Goal: Task Accomplishment & Management: Manage account settings

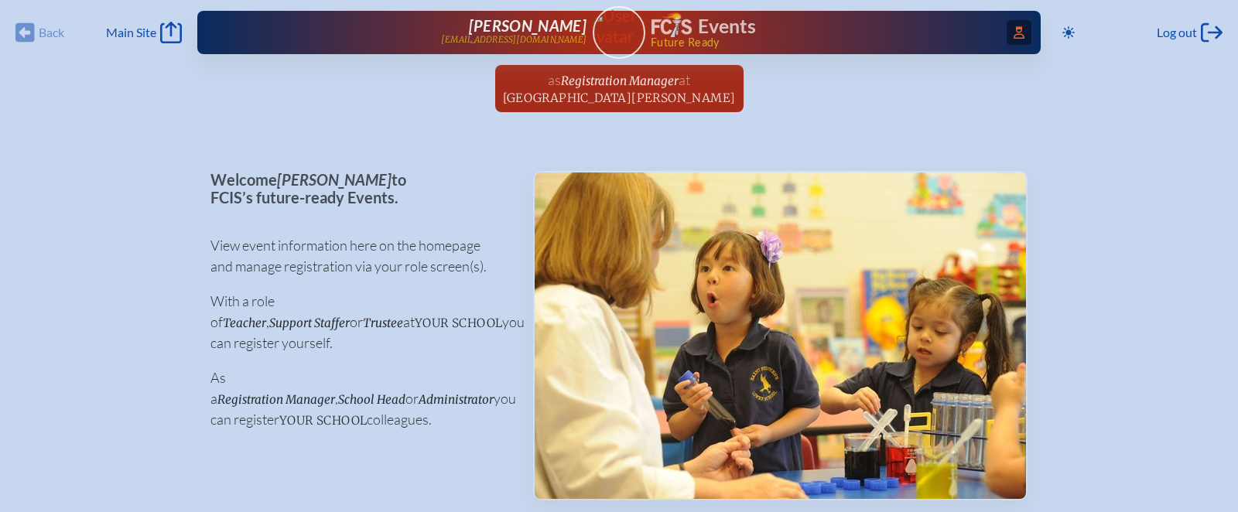
click at [1021, 37] on span "Access Users..." at bounding box center [1019, 32] width 25 height 25
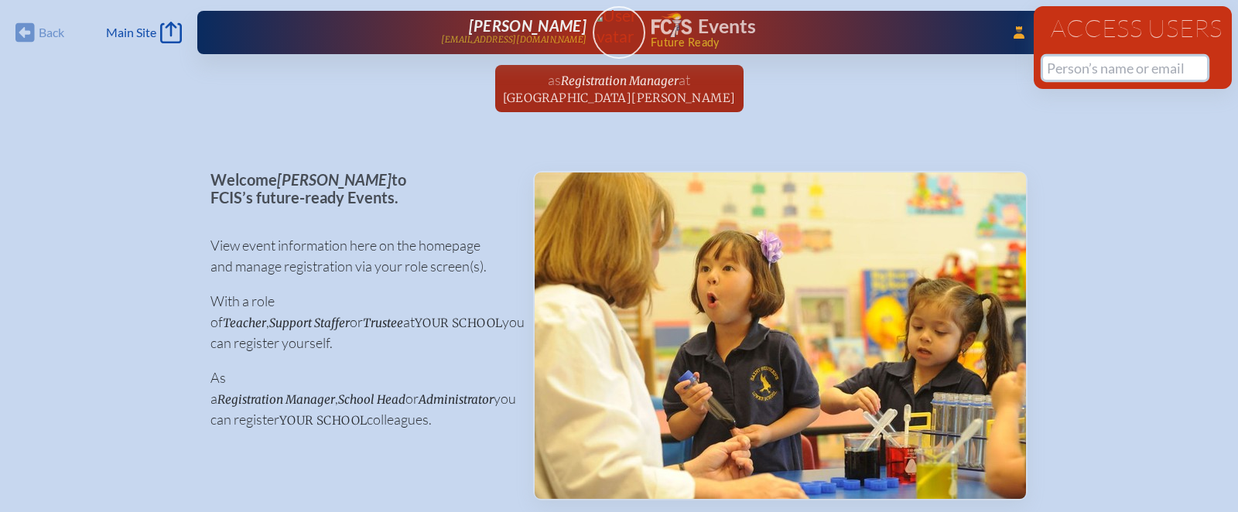
click at [1074, 71] on input "text" at bounding box center [1125, 67] width 164 height 23
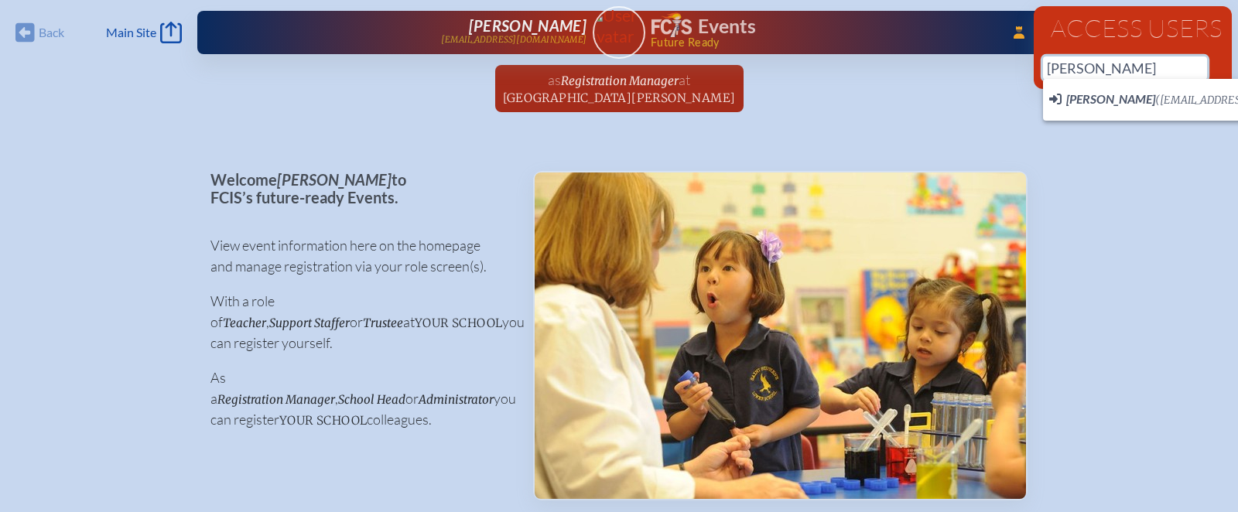
drag, startPoint x: 1089, startPoint y: 70, endPoint x: 1038, endPoint y: 70, distance: 51.1
click at [1038, 70] on div "Access Users terrie 1 results are available" at bounding box center [1133, 47] width 198 height 83
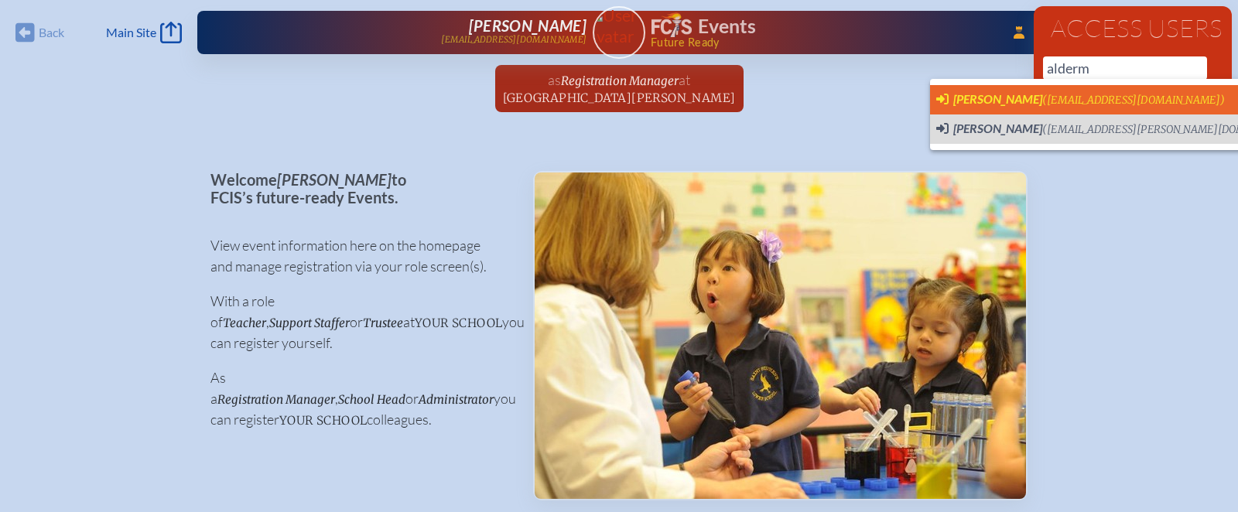
click at [1048, 96] on span "(talderman@rpds.com)" at bounding box center [1133, 100] width 183 height 13
type input "[EMAIL_ADDRESS][DOMAIN_NAME]"
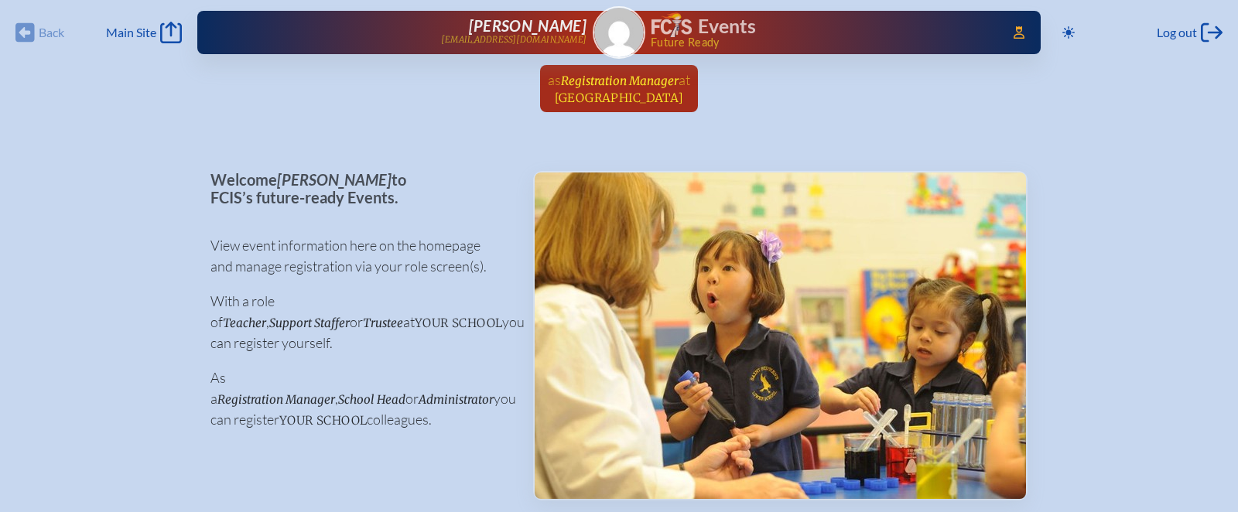
click at [651, 74] on span "Registration Manager" at bounding box center [620, 81] width 118 height 15
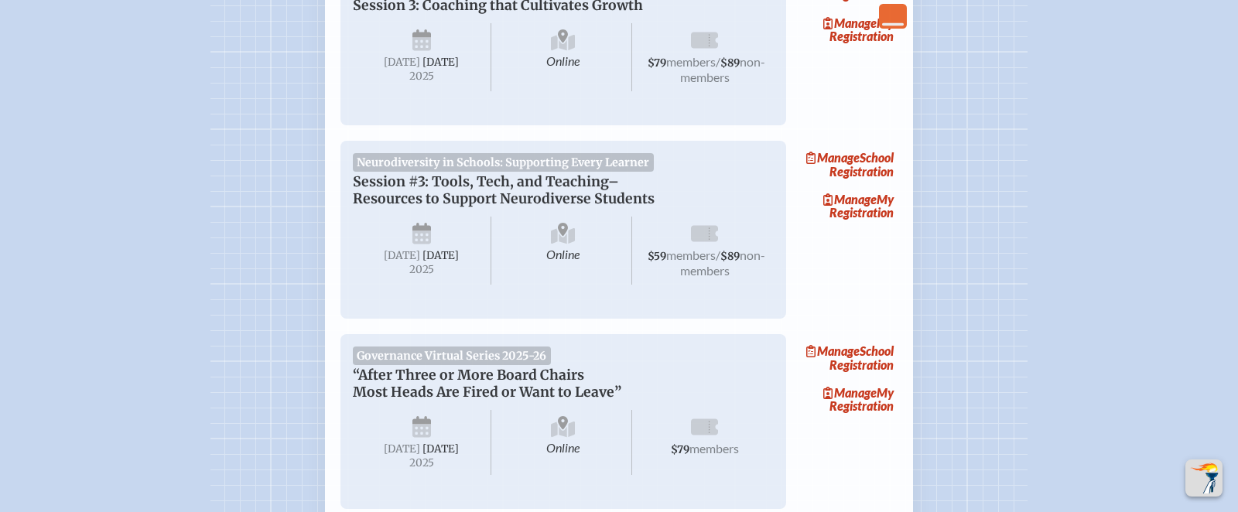
scroll to position [1476, 0]
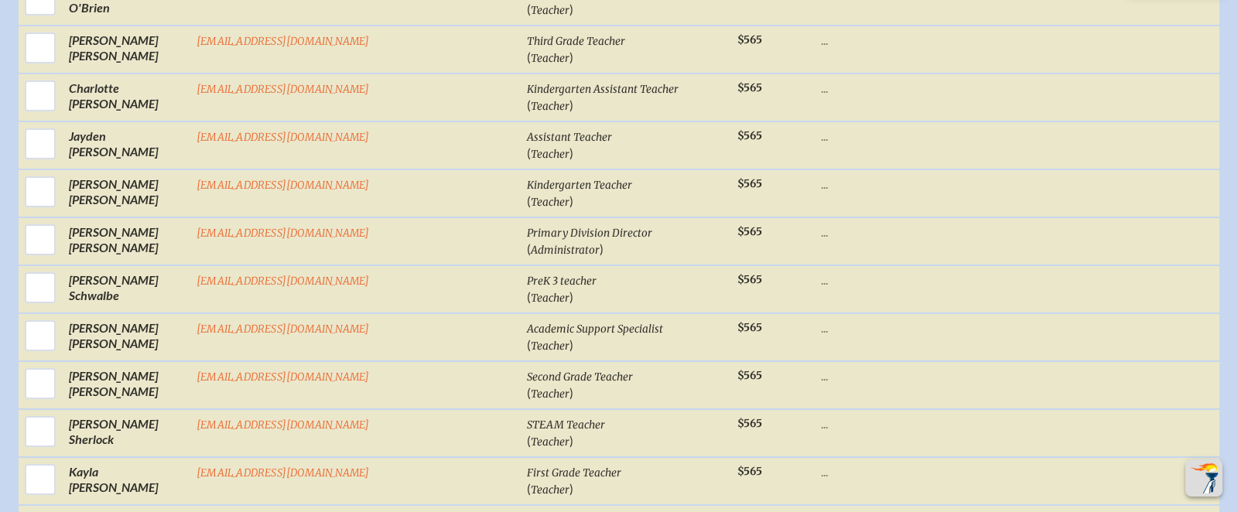
scroll to position [2497, 0]
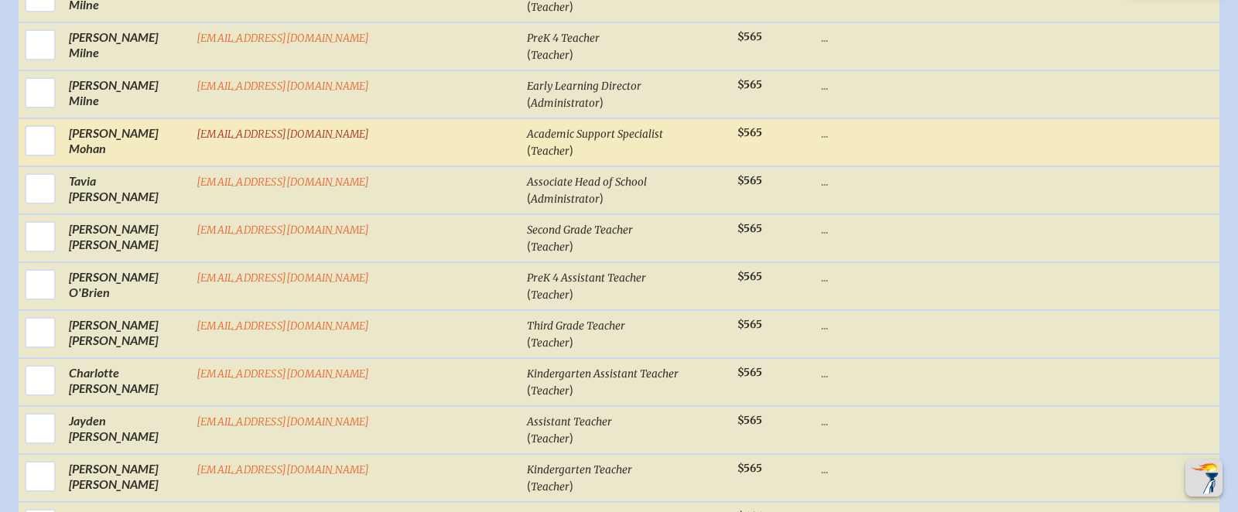
click at [318, 128] on link "[EMAIL_ADDRESS][DOMAIN_NAME]" at bounding box center [283, 134] width 173 height 13
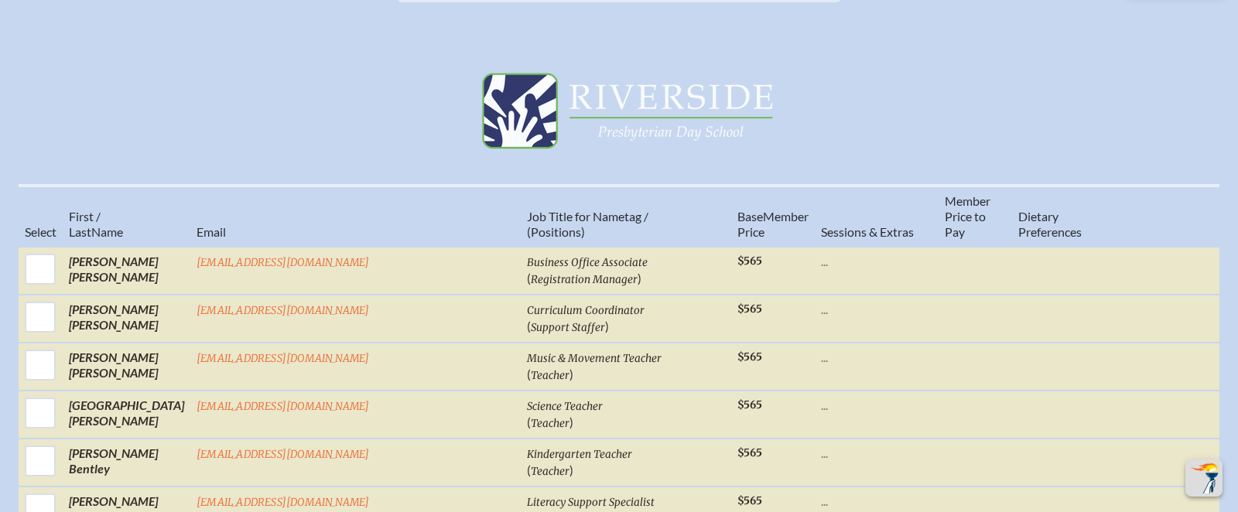
scroll to position [553, 0]
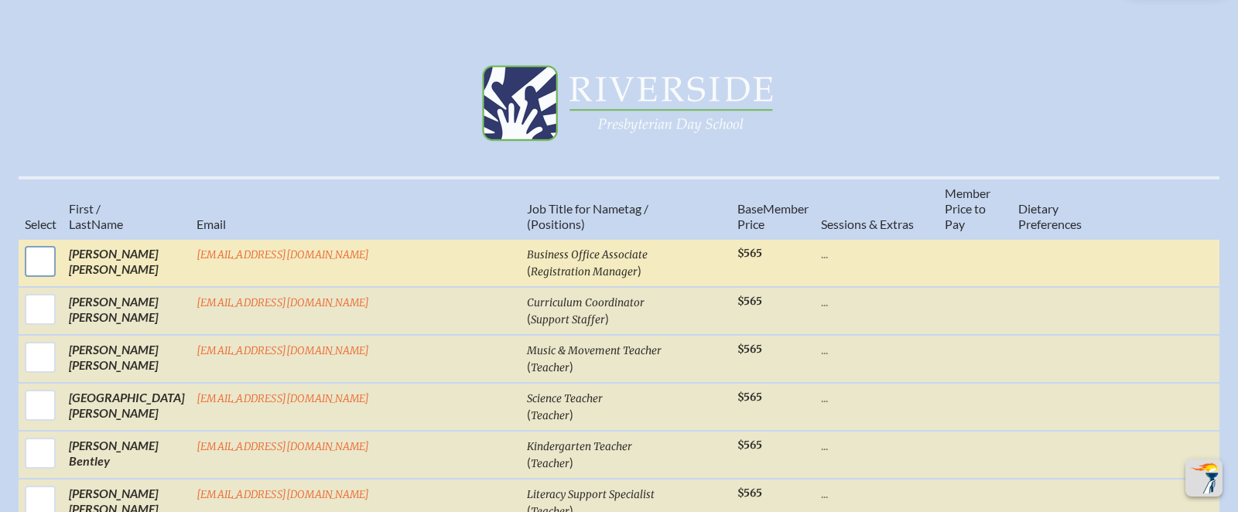
click at [60, 242] on input "checkbox" at bounding box center [40, 261] width 39 height 39
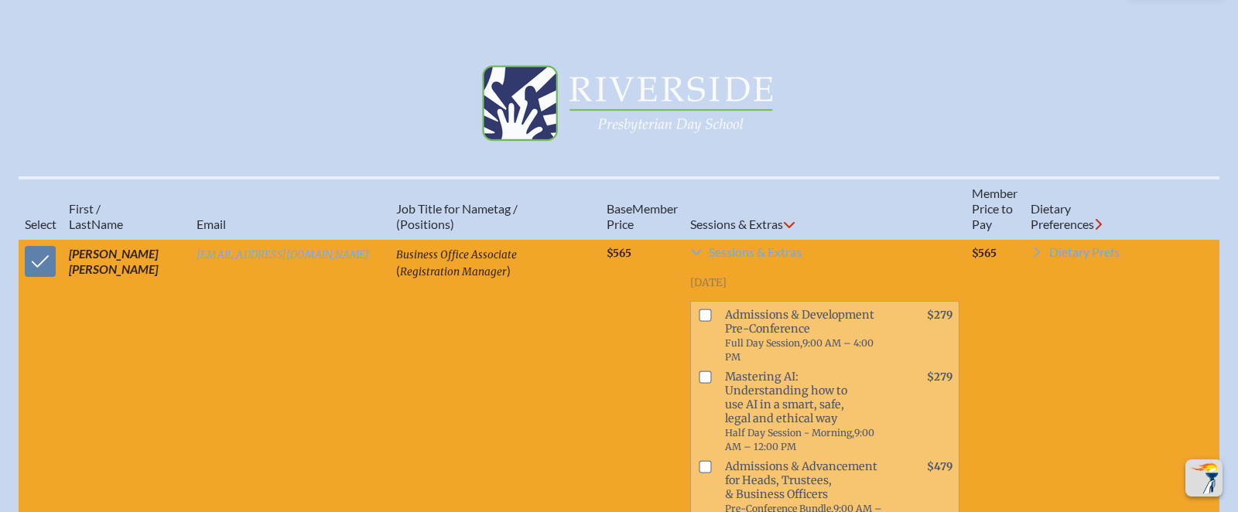
scroll to position [621, 0]
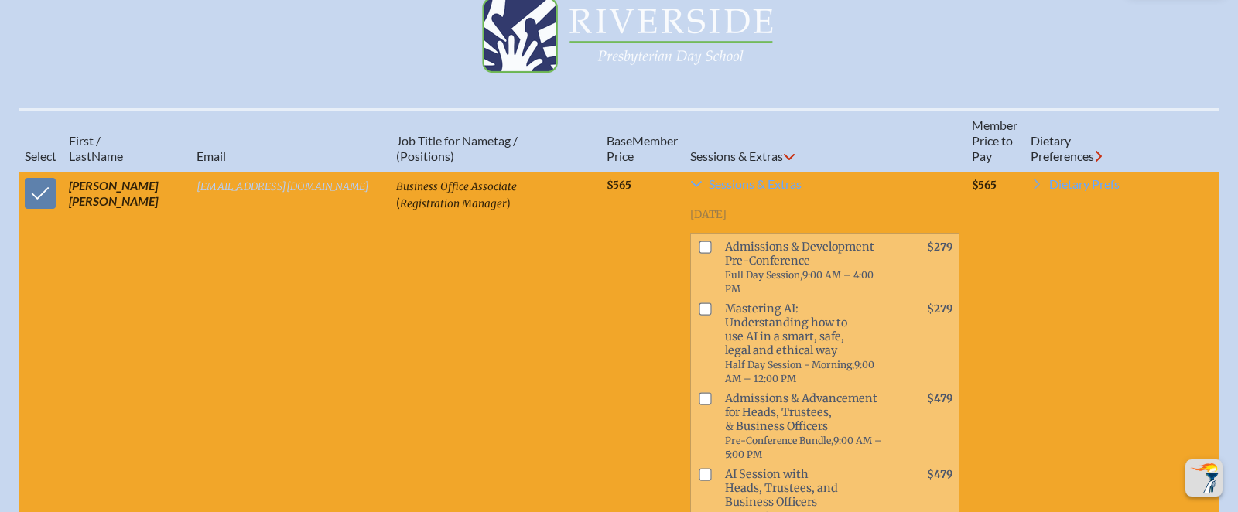
click at [255, 180] on link "[EMAIL_ADDRESS][DOMAIN_NAME]" at bounding box center [283, 186] width 173 height 13
click at [42, 186] on input "checkbox" at bounding box center [40, 193] width 39 height 39
checkbox input "false"
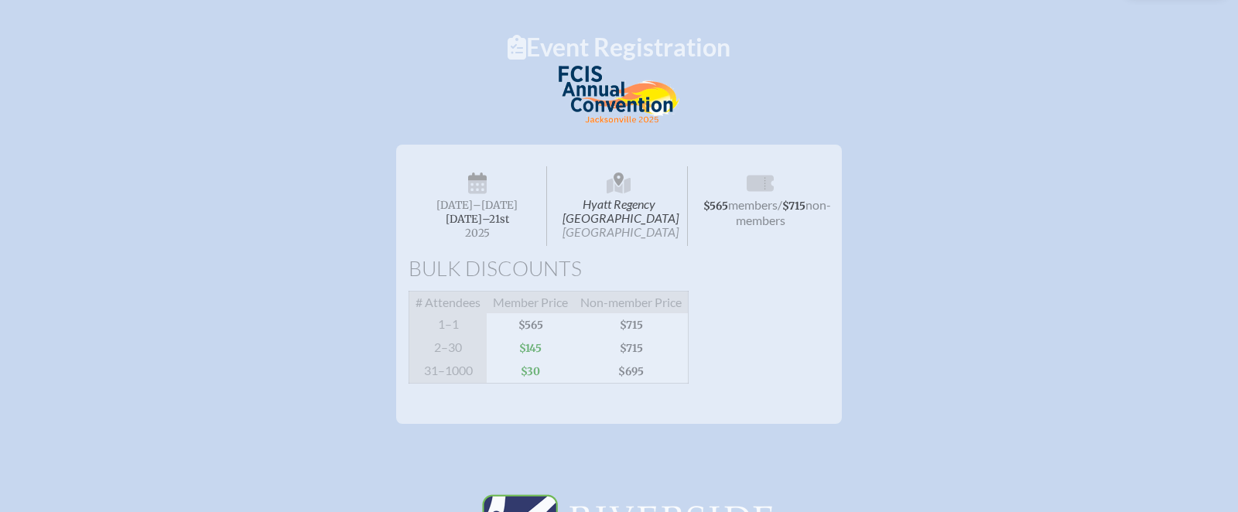
scroll to position [0, 0]
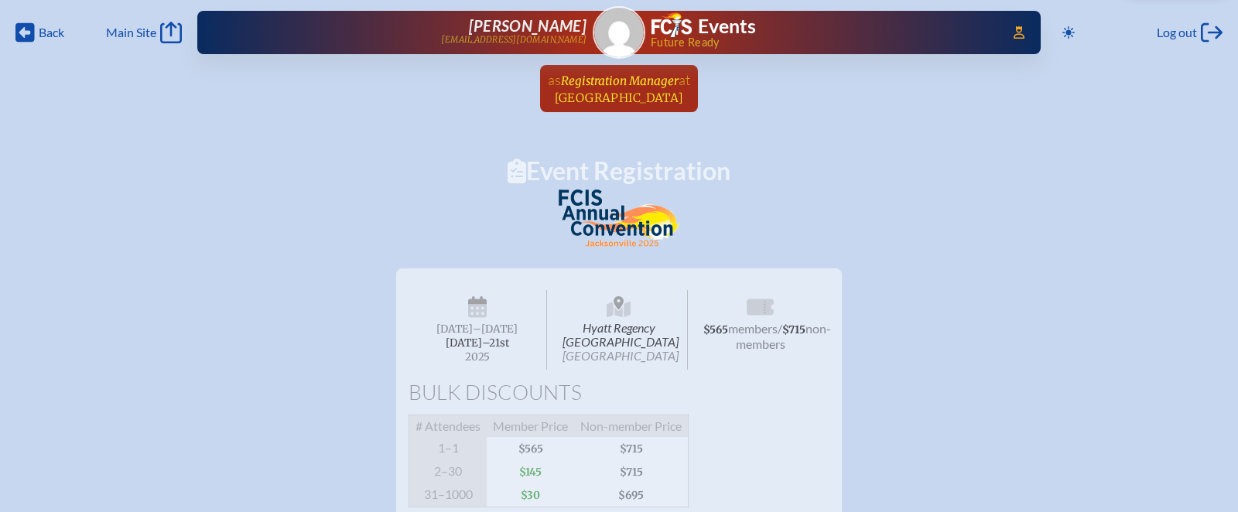
click at [601, 82] on span "Registration Manager" at bounding box center [620, 81] width 118 height 15
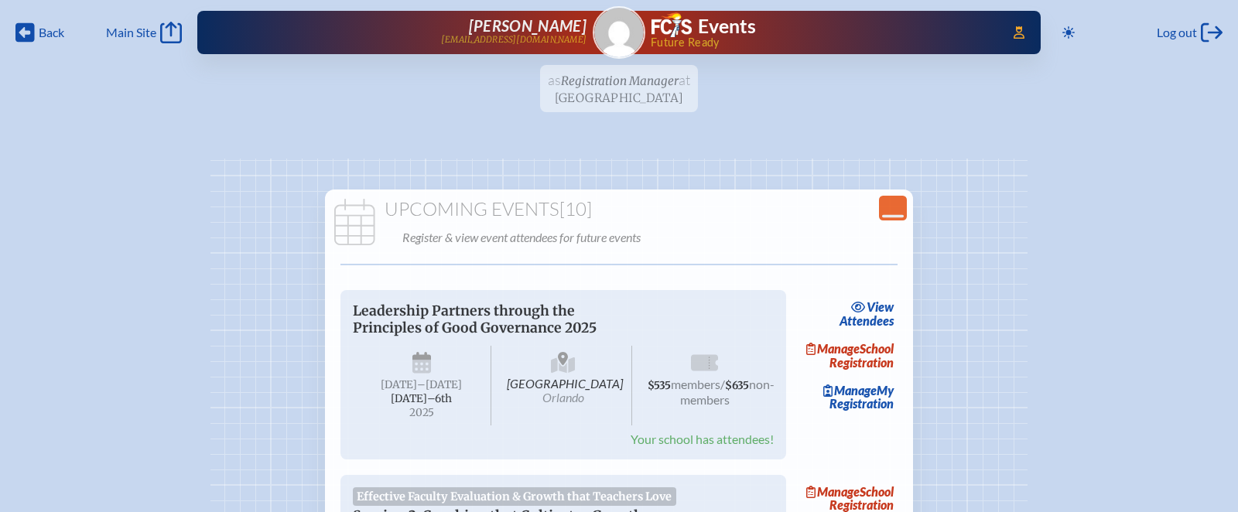
click at [624, 87] on ul "as Registration Manager at [GEOGRAPHIC_DATA] since [DATE]" at bounding box center [619, 93] width 1238 height 56
click at [627, 87] on ul "as Registration Manager at [GEOGRAPHIC_DATA] since [DATE]" at bounding box center [619, 93] width 1238 height 56
click at [619, 84] on ul "as Registration Manager at [GEOGRAPHIC_DATA] since [DATE]" at bounding box center [619, 93] width 1238 height 56
click at [638, 84] on ul "as Registration Manager at [GEOGRAPHIC_DATA] since [DATE]" at bounding box center [619, 93] width 1238 height 56
click at [621, 31] on img at bounding box center [619, 33] width 50 height 50
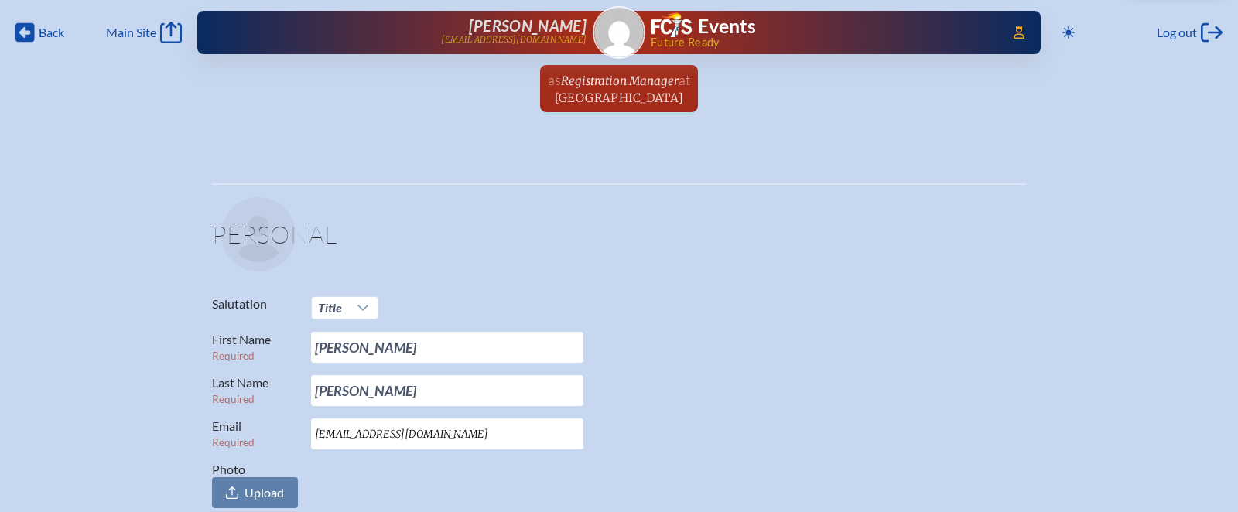
click at [642, 24] on div "Access Users... [PERSON_NAME] [EMAIL_ADDRESS][DOMAIN_NAME] Events Future Ready" at bounding box center [618, 32] width 843 height 43
click at [626, 39] on div "Access Users... [PERSON_NAME] [EMAIL_ADDRESS][DOMAIN_NAME] Events Future Ready" at bounding box center [618, 32] width 843 height 43
click at [623, 85] on span "Registration Manager" at bounding box center [620, 81] width 118 height 15
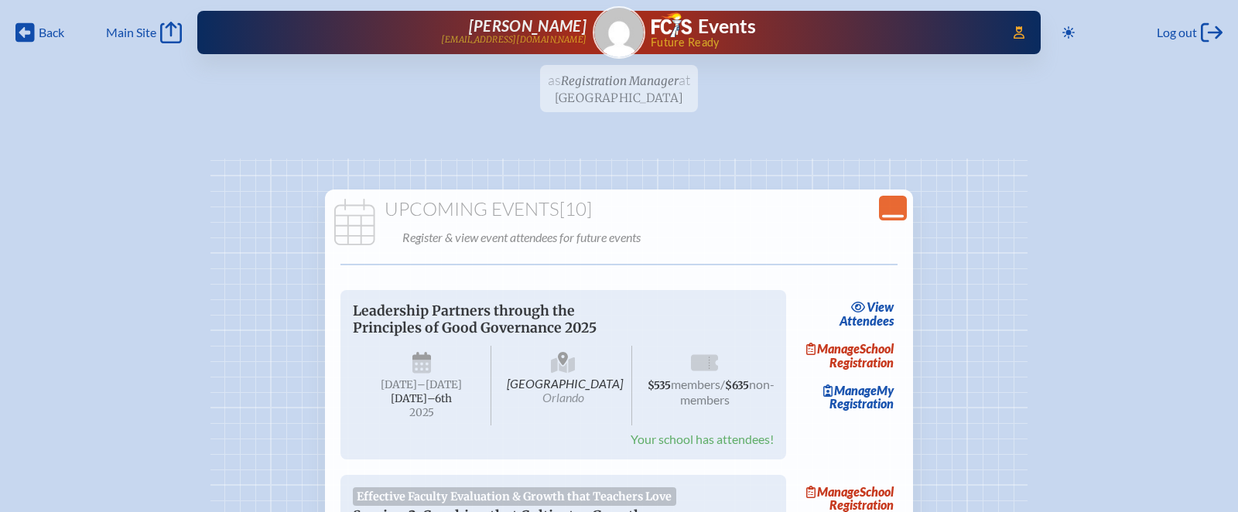
click at [902, 204] on icon "Close Console" at bounding box center [893, 208] width 22 height 22
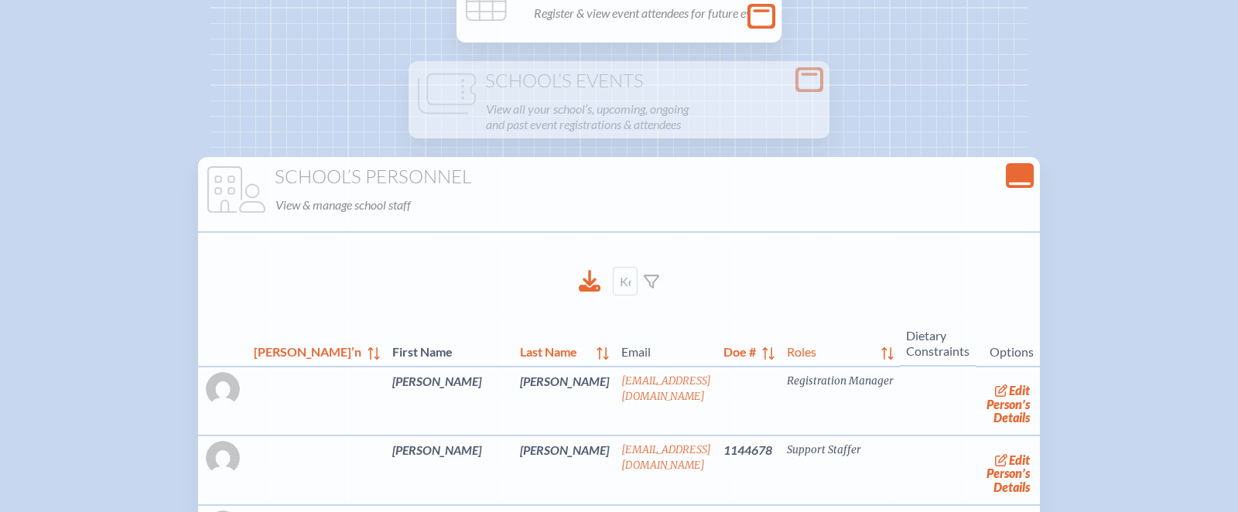
scroll to position [275, 0]
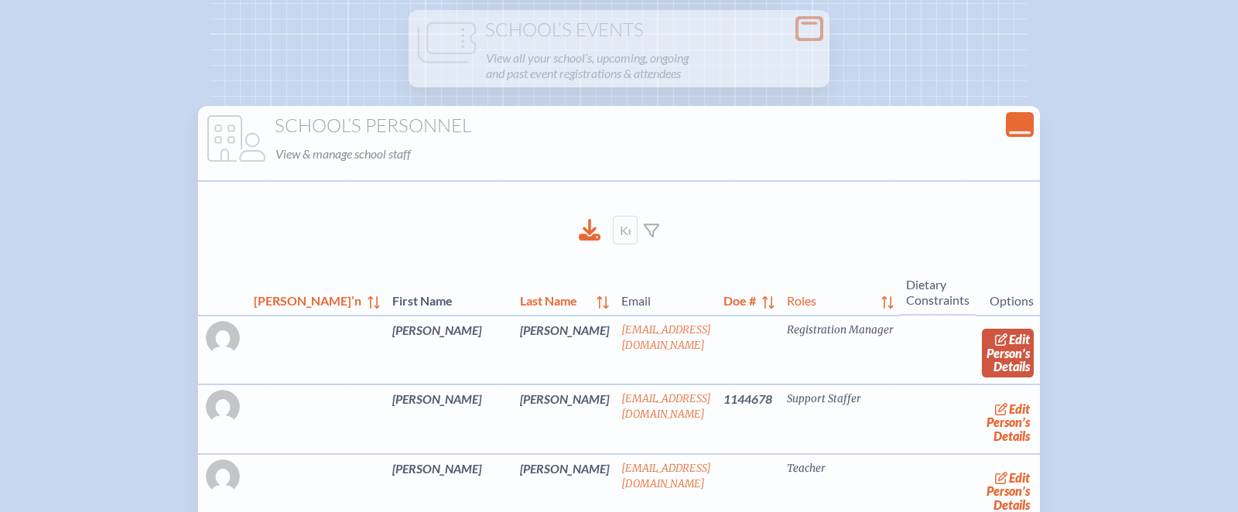
click at [1009, 341] on span "edit" at bounding box center [1019, 339] width 21 height 15
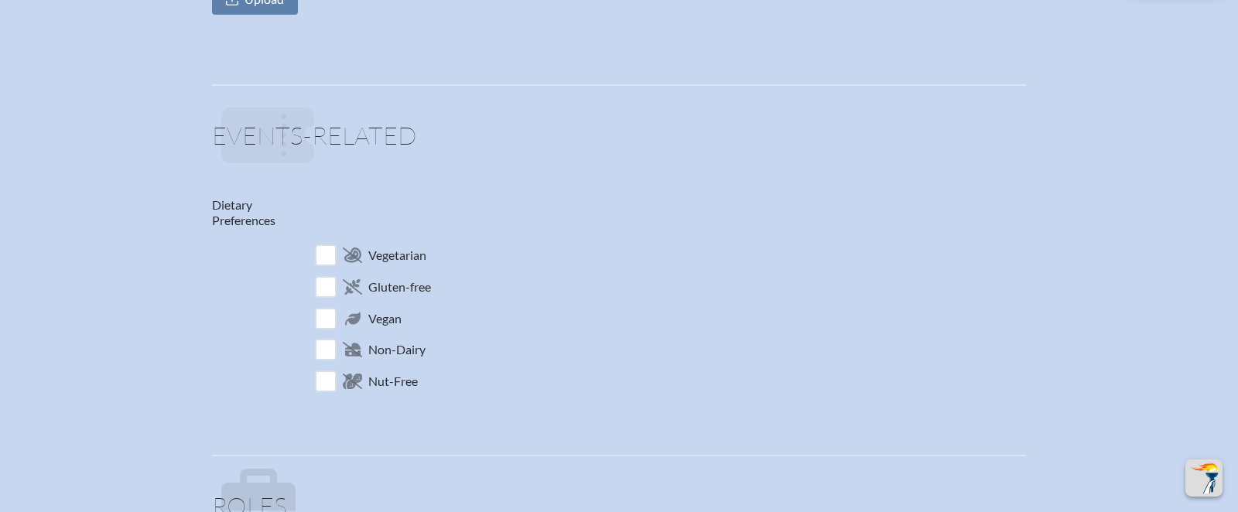
scroll to position [658, 0]
